Goal: Check status: Check status

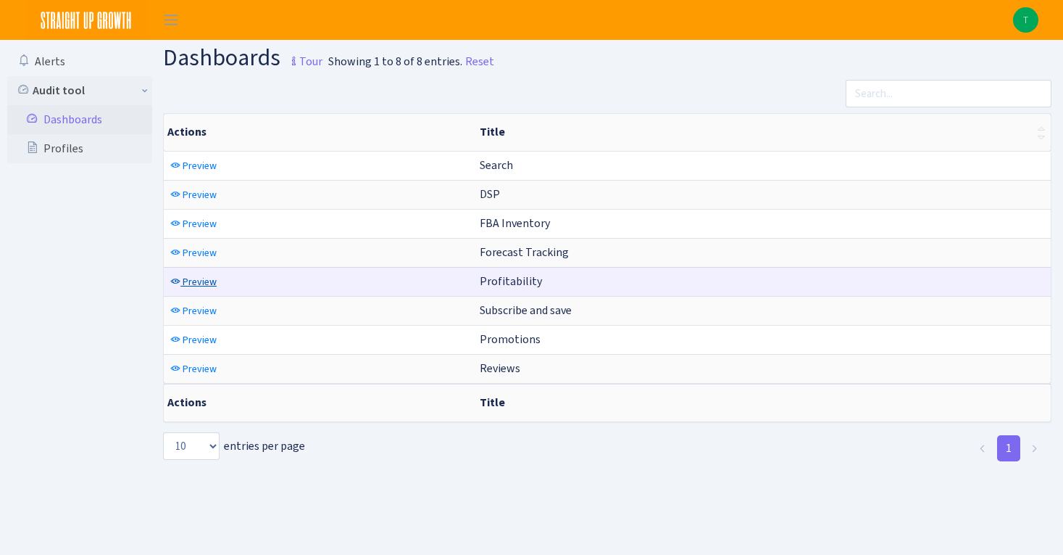
click at [194, 286] on span "Preview" at bounding box center [200, 282] width 34 height 14
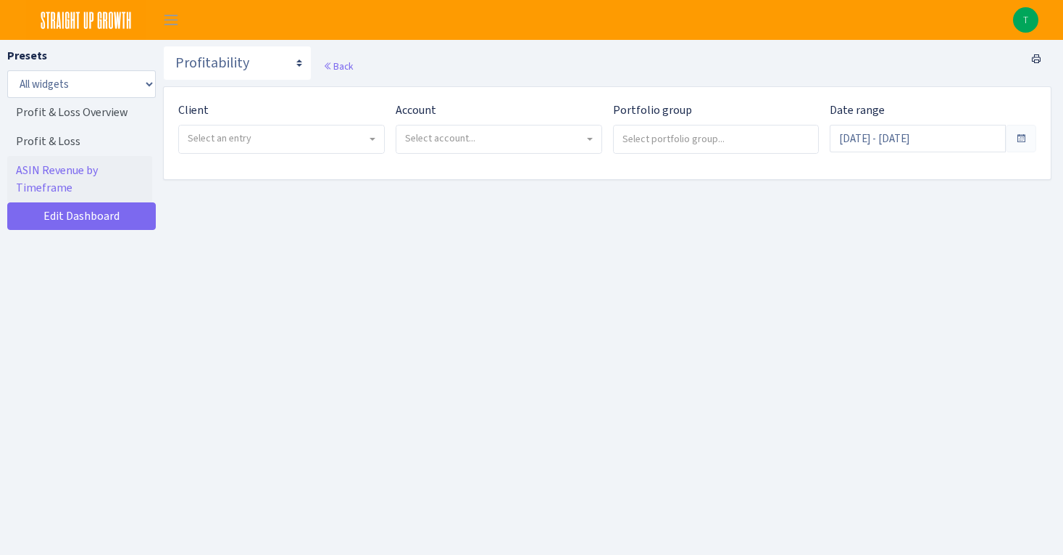
click at [579, 139] on span "Select account..." at bounding box center [494, 138] width 179 height 14
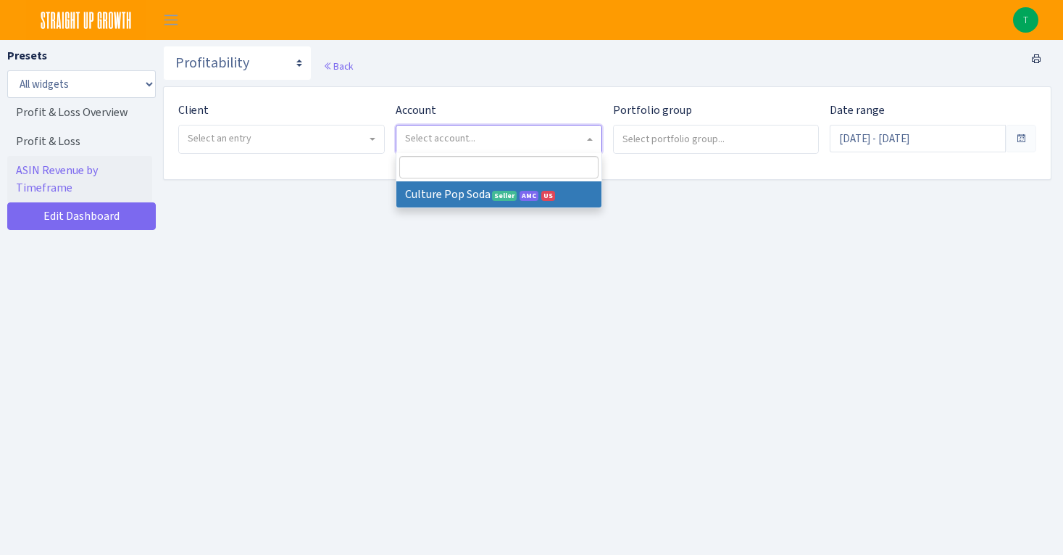
select select
select select "1581829893696978"
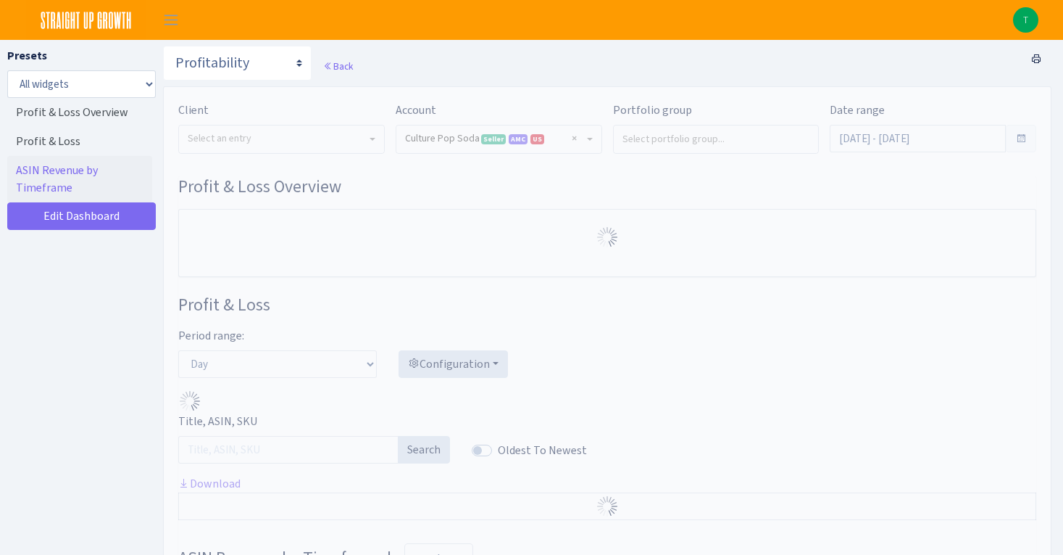
select select "1581829893696978"
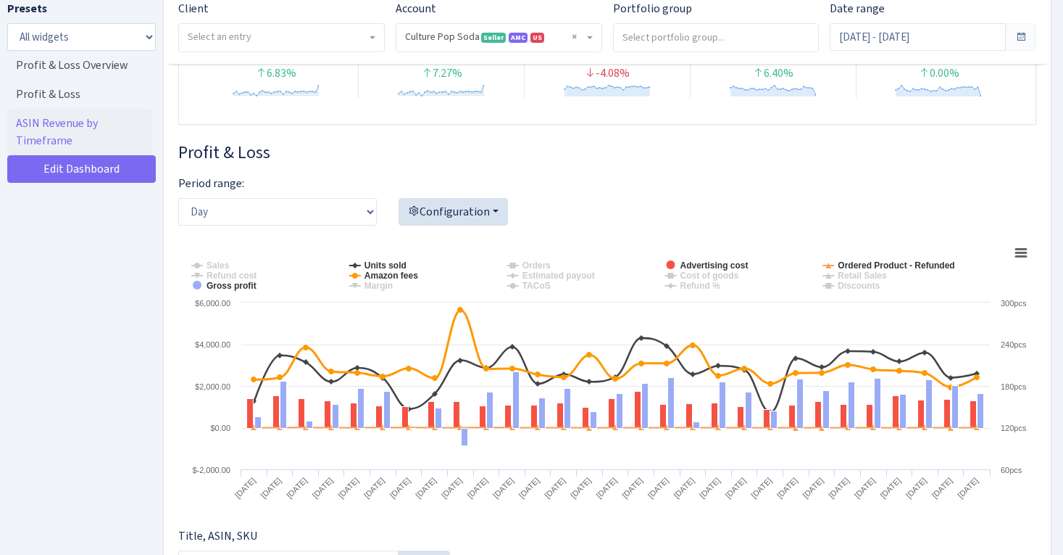
scroll to position [205, 0]
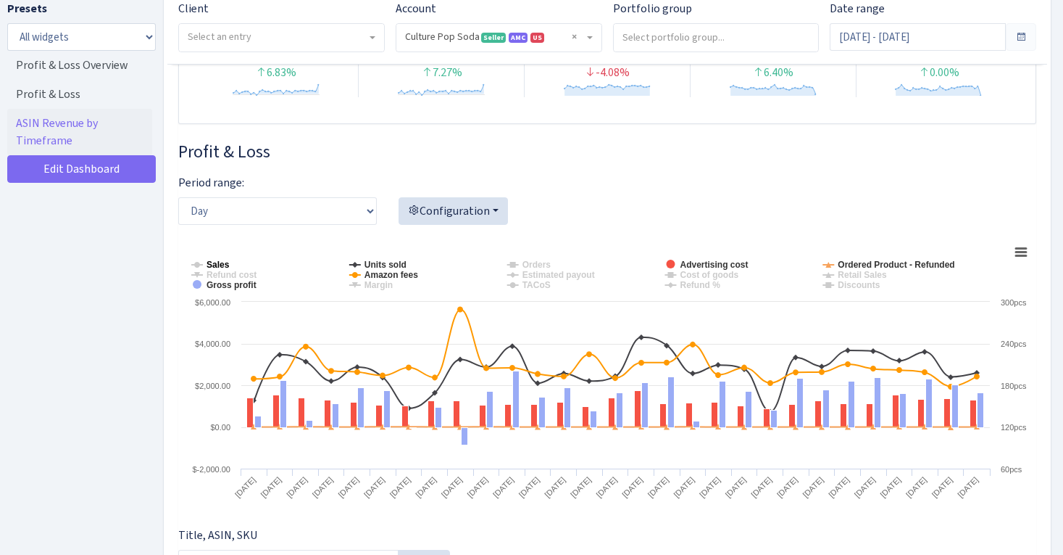
click at [228, 261] on tspan "Sales" at bounding box center [218, 265] width 23 height 10
